Goal: Transaction & Acquisition: Purchase product/service

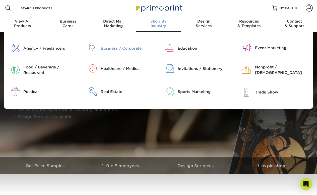
click at [119, 48] on div "Business / Corporate" at bounding box center [128, 49] width 54 height 6
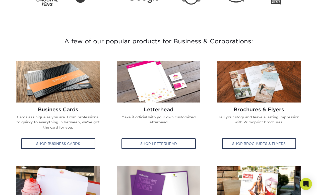
scroll to position [159, 0]
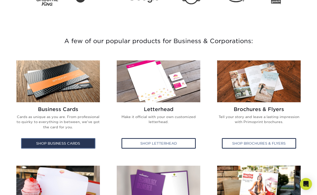
click at [46, 145] on div "Shop Business Cards" at bounding box center [58, 143] width 74 height 11
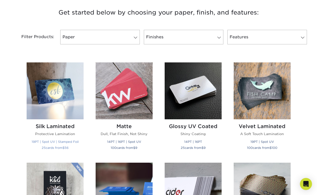
scroll to position [192, 0]
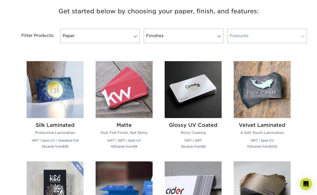
click at [268, 33] on link "Features" at bounding box center [267, 36] width 80 height 15
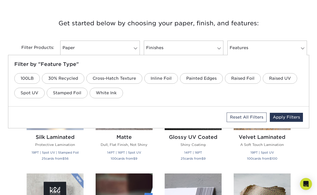
scroll to position [174, 0]
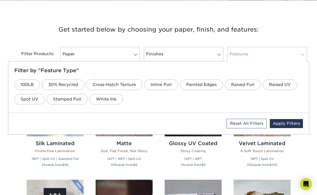
click at [277, 51] on link "Features" at bounding box center [267, 54] width 80 height 15
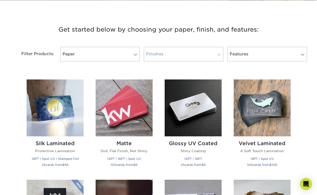
click at [205, 52] on link "Finishes" at bounding box center [184, 54] width 80 height 15
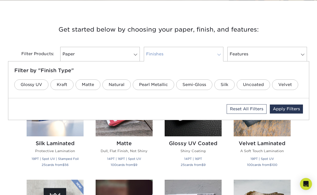
click at [205, 52] on link "Finishes" at bounding box center [184, 54] width 80 height 15
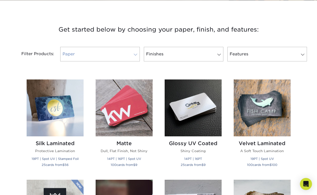
click at [126, 49] on link "Paper" at bounding box center [100, 54] width 80 height 15
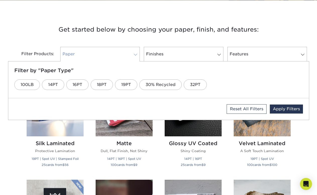
click at [126, 50] on link "Paper" at bounding box center [100, 54] width 80 height 15
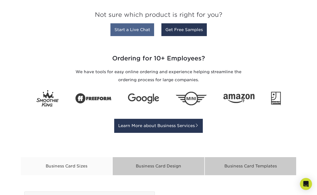
scroll to position [685, 0]
